Goal: Task Accomplishment & Management: Manage account settings

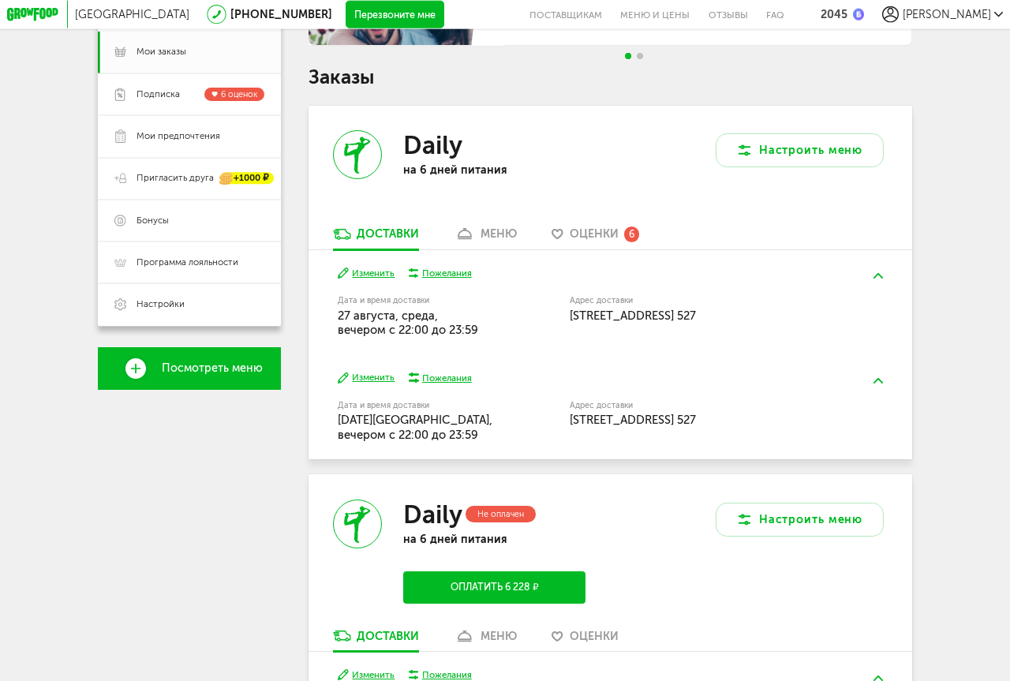
scroll to position [241, 0]
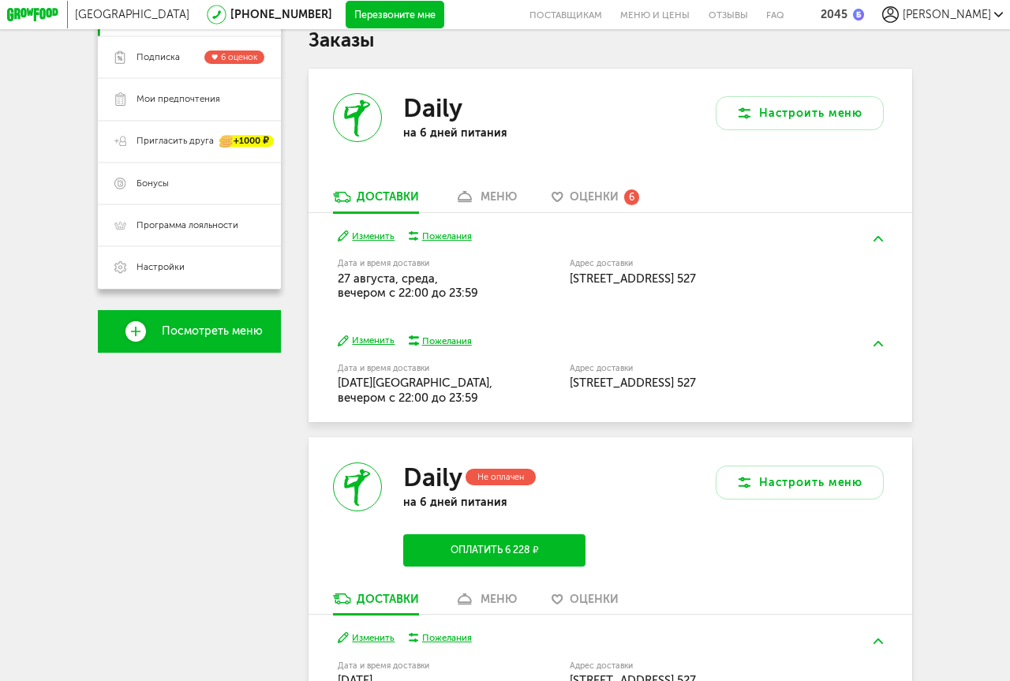
click at [371, 234] on button "Изменить" at bounding box center [367, 236] width 58 height 13
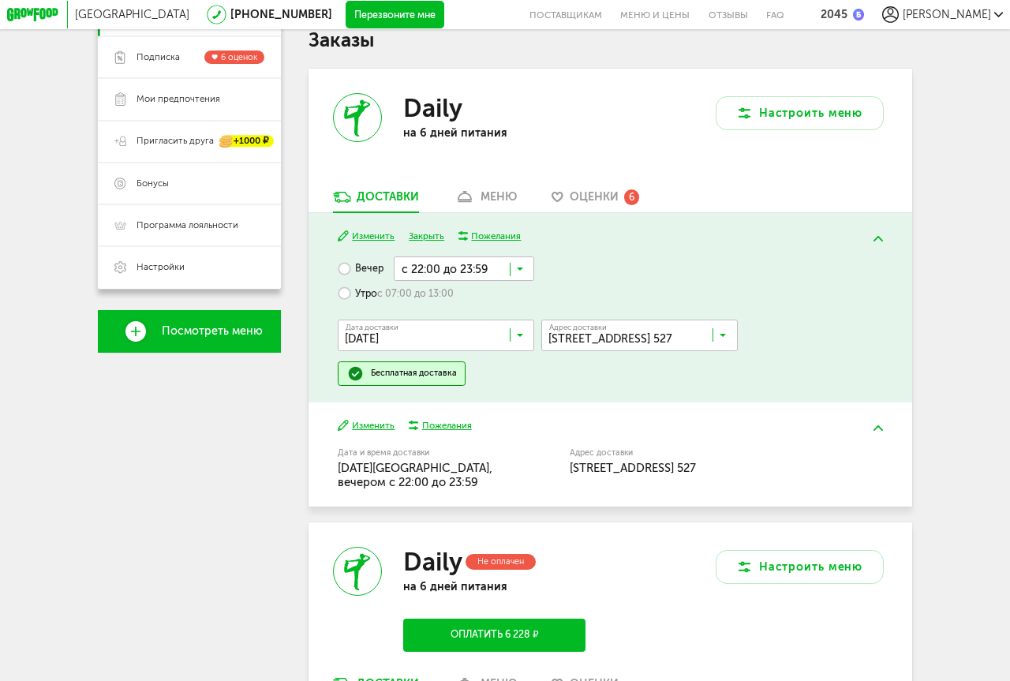
click at [518, 336] on icon at bounding box center [520, 338] width 7 height 14
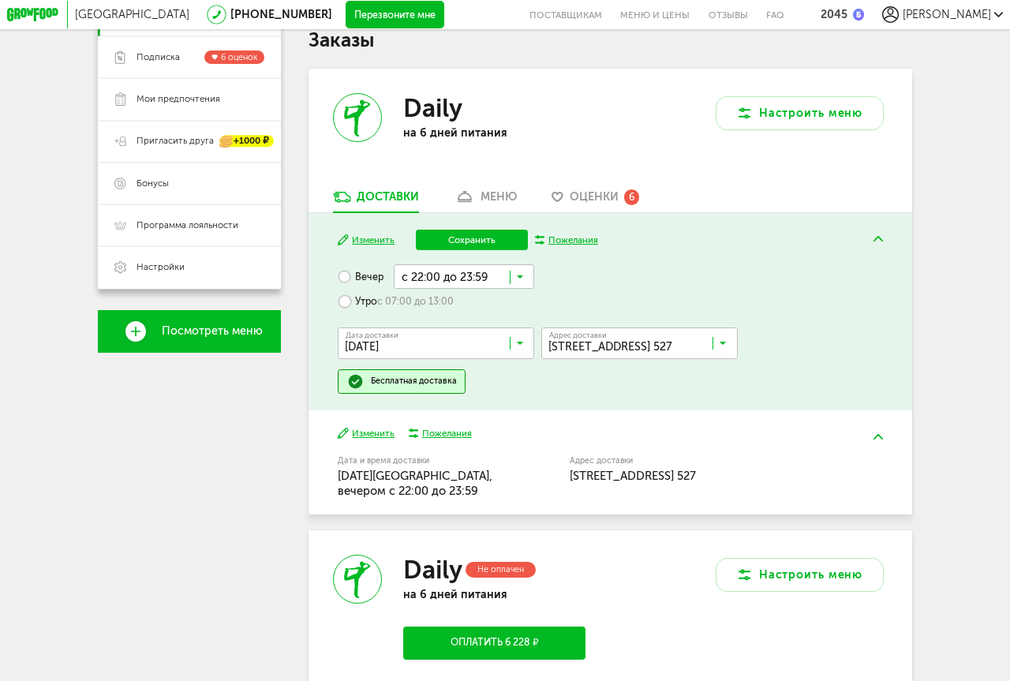
click at [417, 485] on span "[DATE]" at bounding box center [435, 495] width 195 height 29
click at [474, 236] on button "Сохранить" at bounding box center [472, 240] width 112 height 21
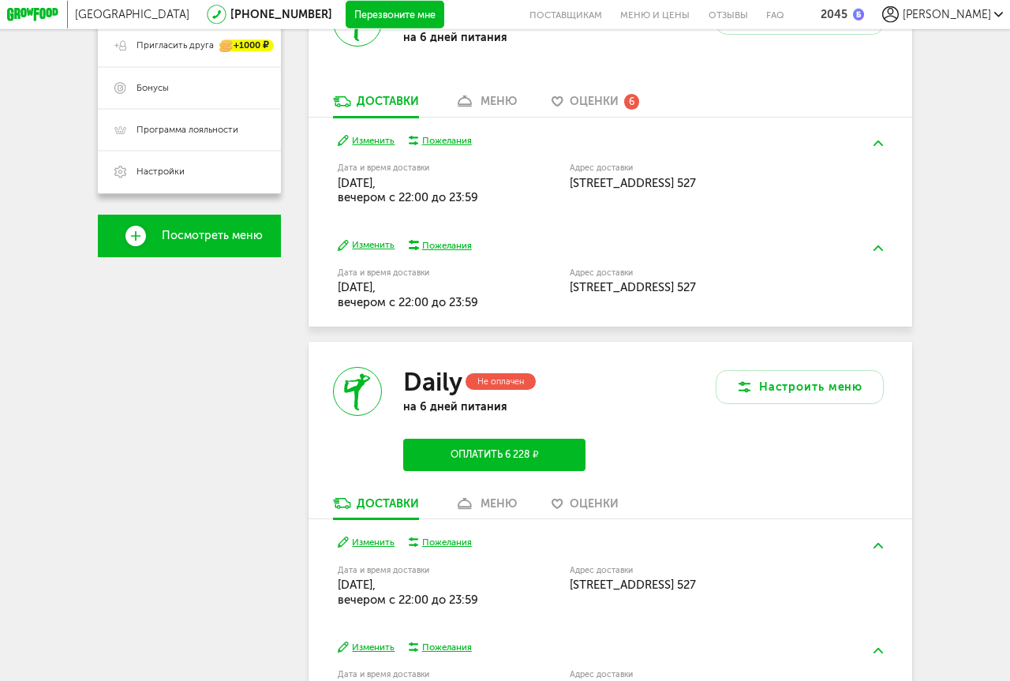
scroll to position [402, 0]
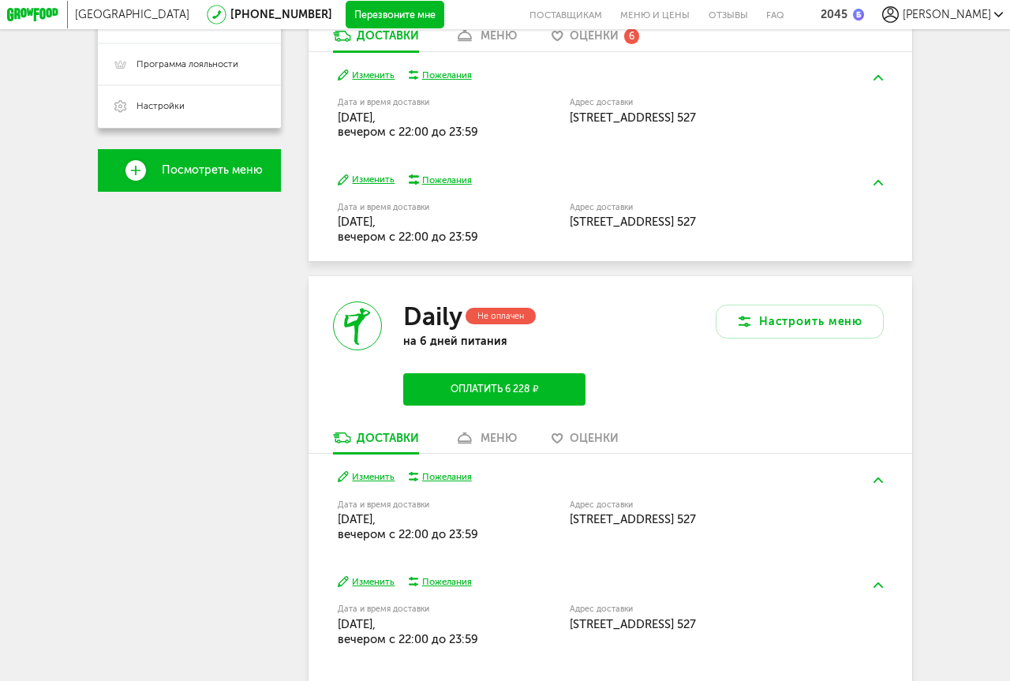
click at [864, 570] on button at bounding box center [878, 585] width 38 height 34
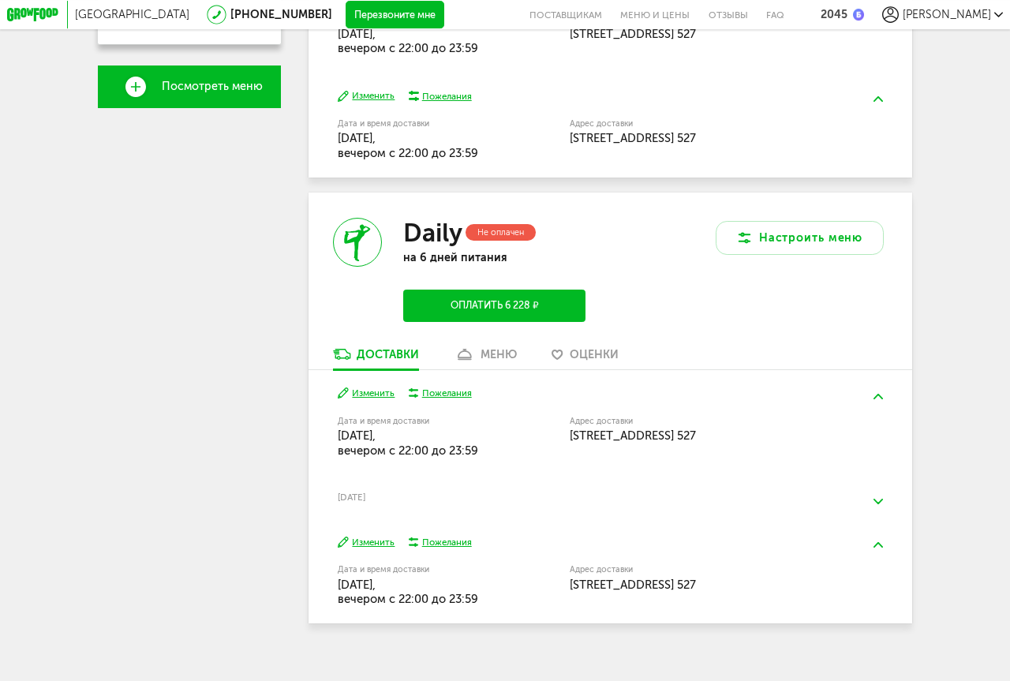
scroll to position [500, 0]
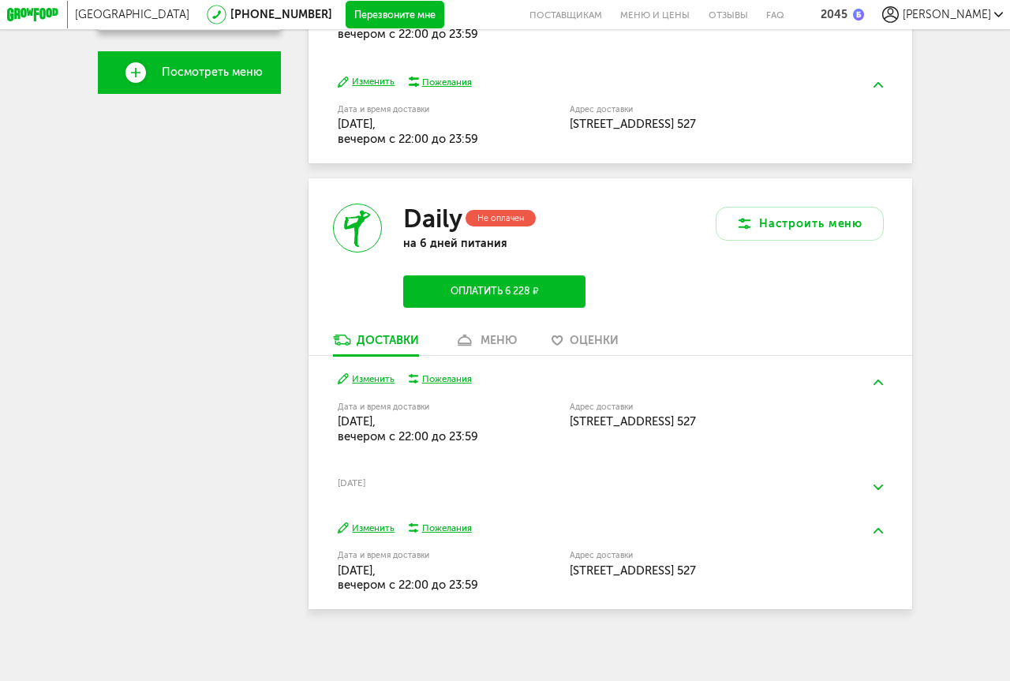
click at [877, 530] on img at bounding box center [877, 531] width 9 height 6
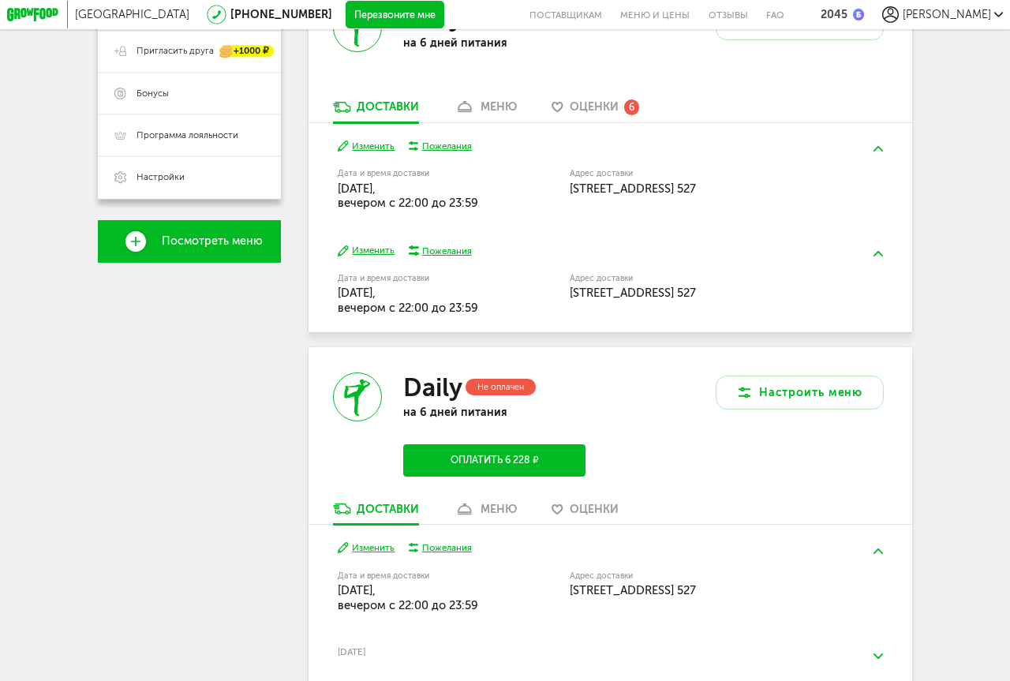
scroll to position [279, 0]
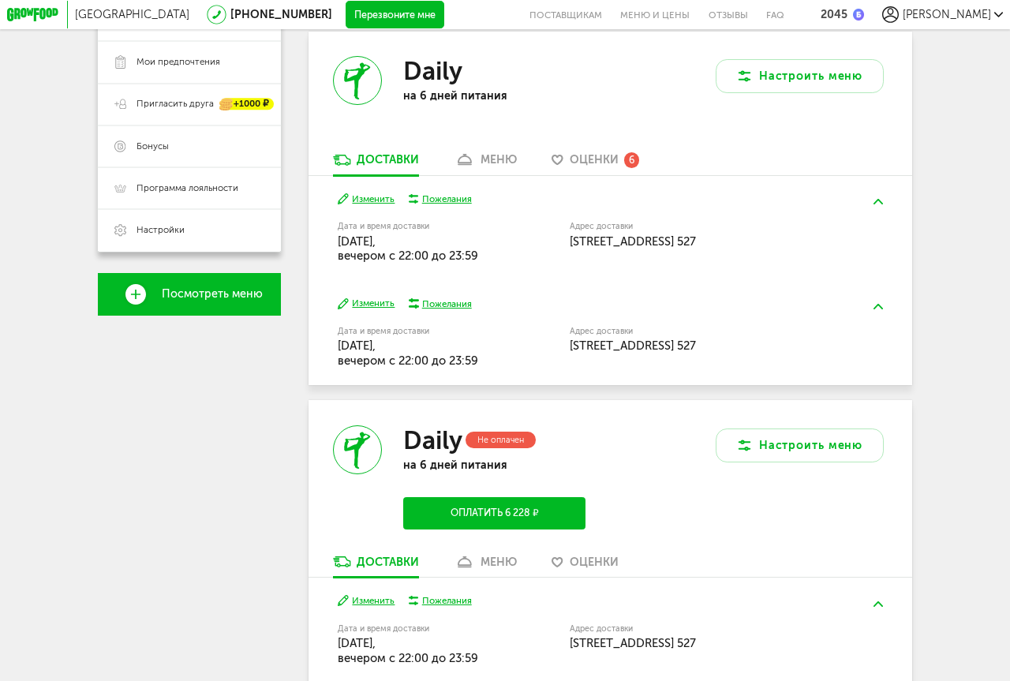
click at [372, 197] on button "Изменить" at bounding box center [367, 199] width 58 height 13
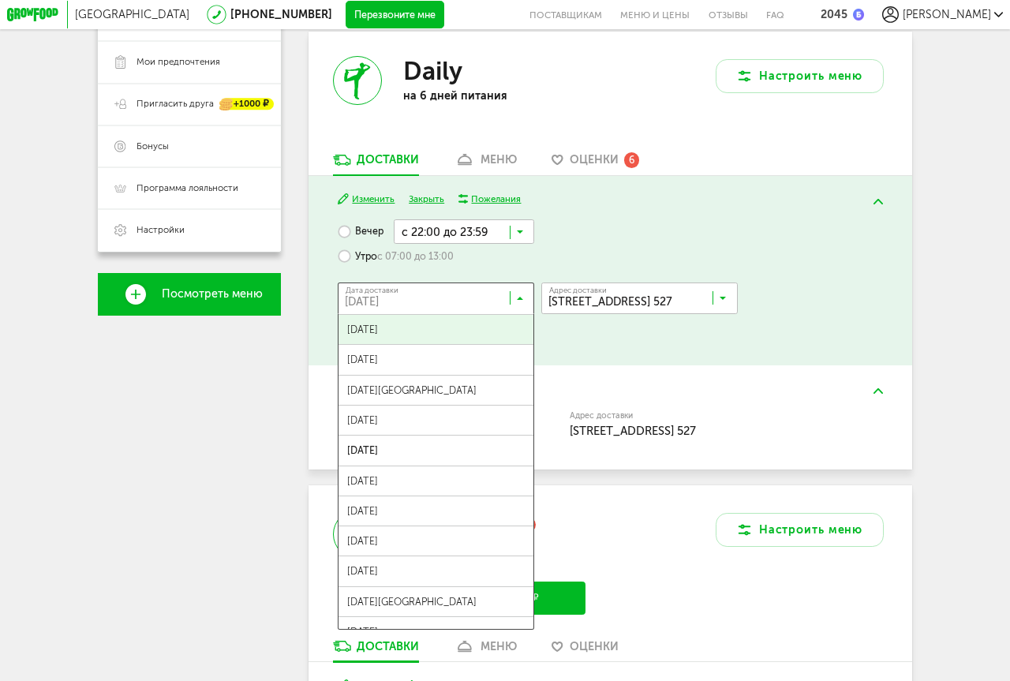
click at [521, 298] on icon at bounding box center [520, 301] width 7 height 14
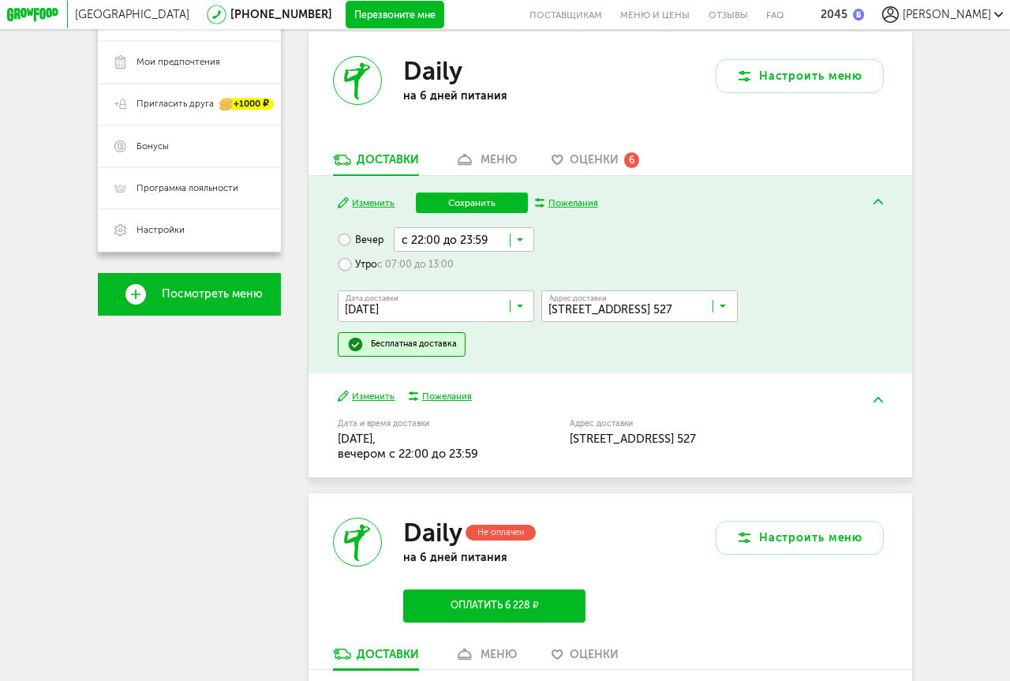
click at [451, 481] on span "[DATE]" at bounding box center [435, 488] width 195 height 29
click at [473, 200] on button "Сохранить" at bounding box center [472, 203] width 112 height 21
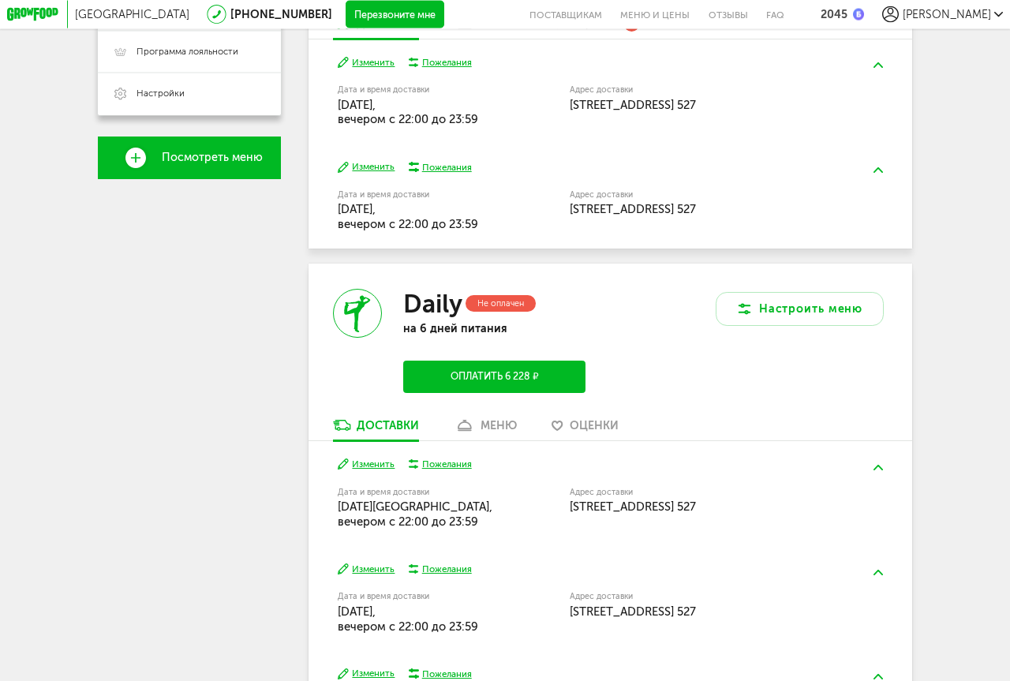
scroll to position [483, 0]
